Goal: Book appointment/travel/reservation

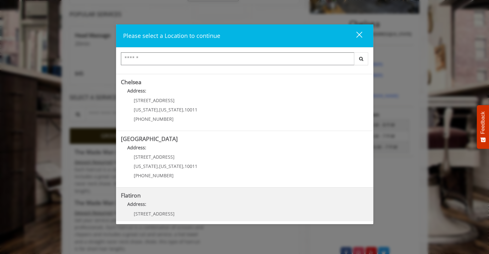
scroll to position [131, 0]
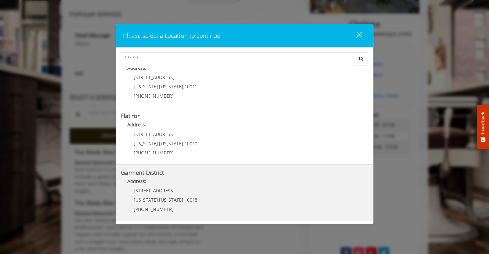
click at [183, 182] on District "Address:" at bounding box center [245, 183] width 248 height 10
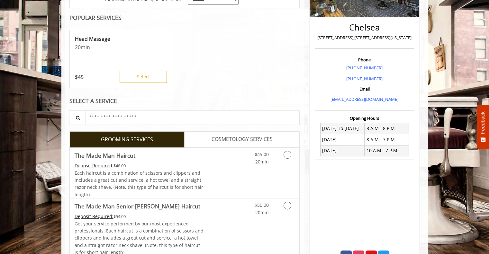
scroll to position [151, 0]
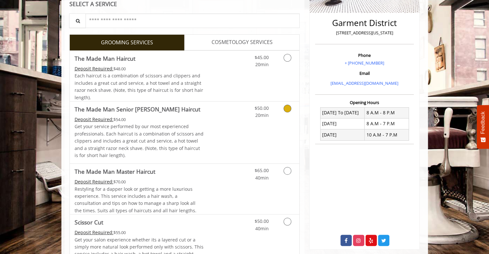
scroll to position [151, 0]
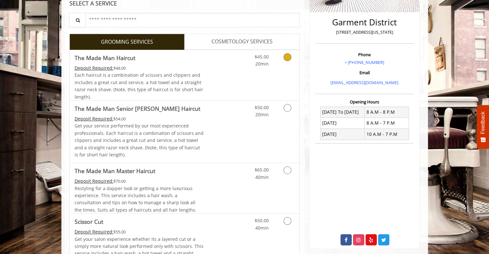
click at [265, 74] on div "$45.00 20min" at bounding box center [271, 75] width 58 height 50
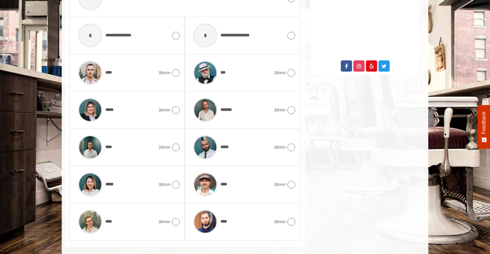
scroll to position [325, 0]
click at [152, 184] on div "*****" at bounding box center [117, 185] width 84 height 31
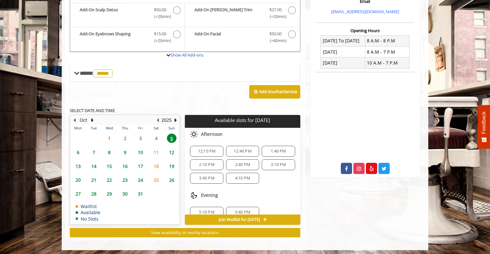
scroll to position [0, 0]
